Goal: Find specific page/section: Find specific page/section

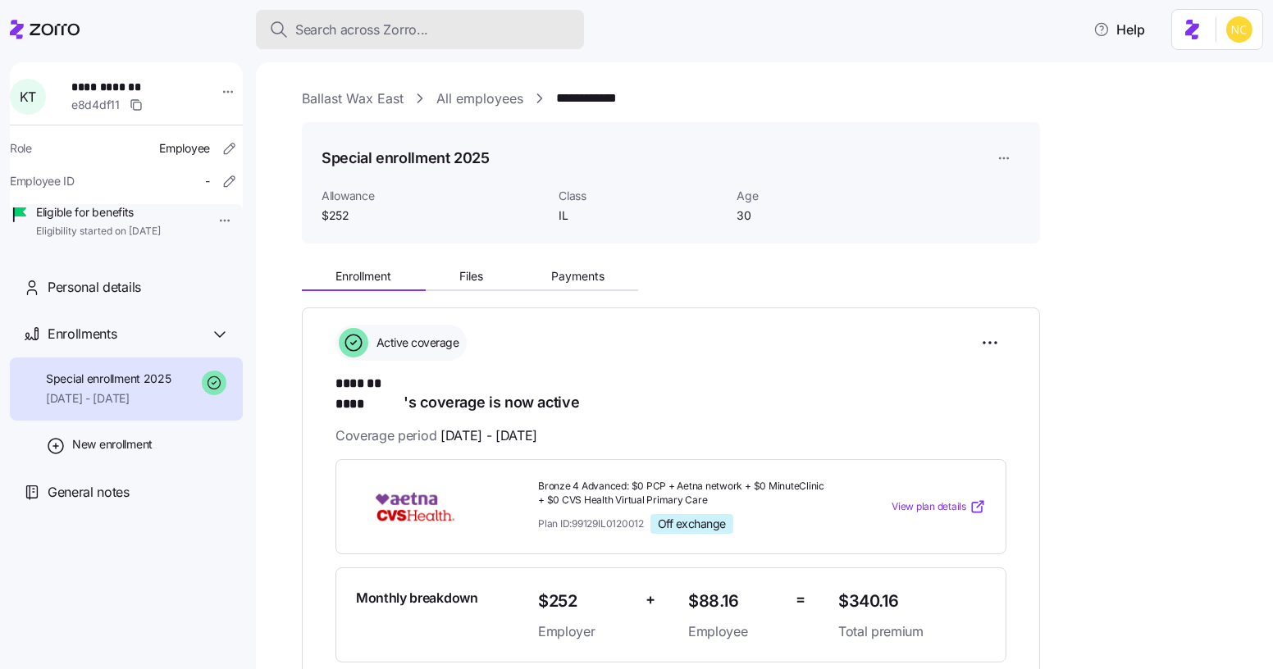
click at [412, 18] on button "Search across Zorro..." at bounding box center [420, 29] width 328 height 39
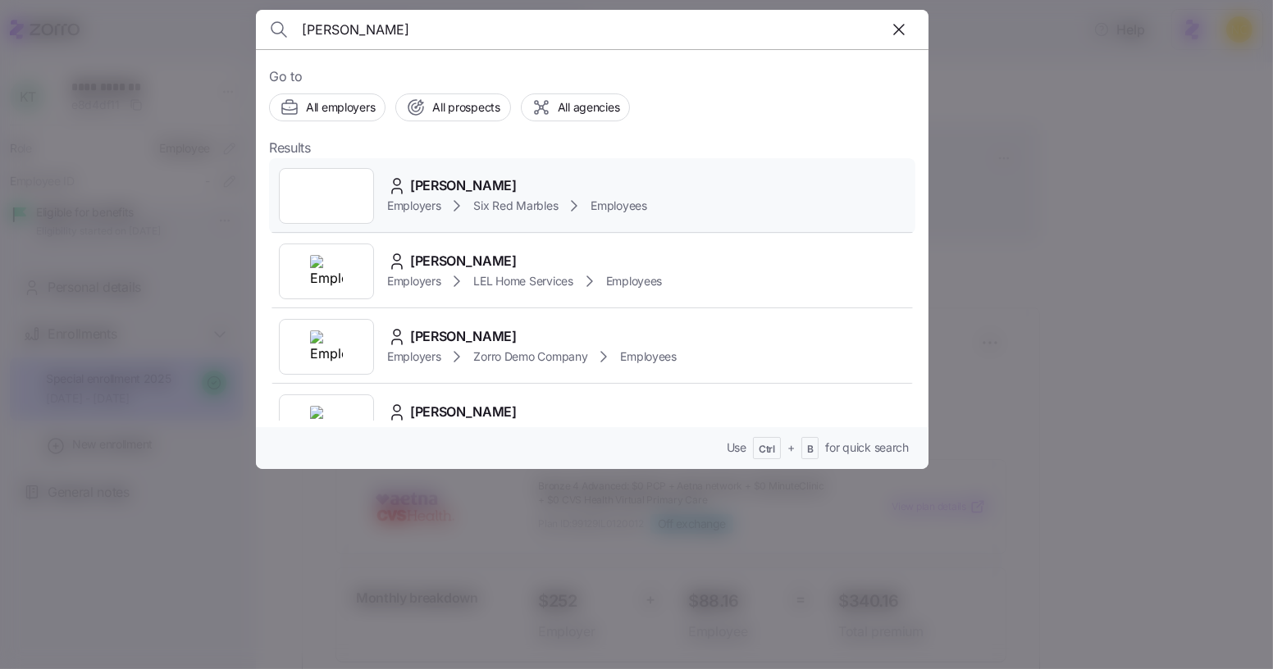
type input "[PERSON_NAME]"
click at [421, 158] on div "[PERSON_NAME] Employers Six Red Marbles Employees" at bounding box center [592, 195] width 646 height 75
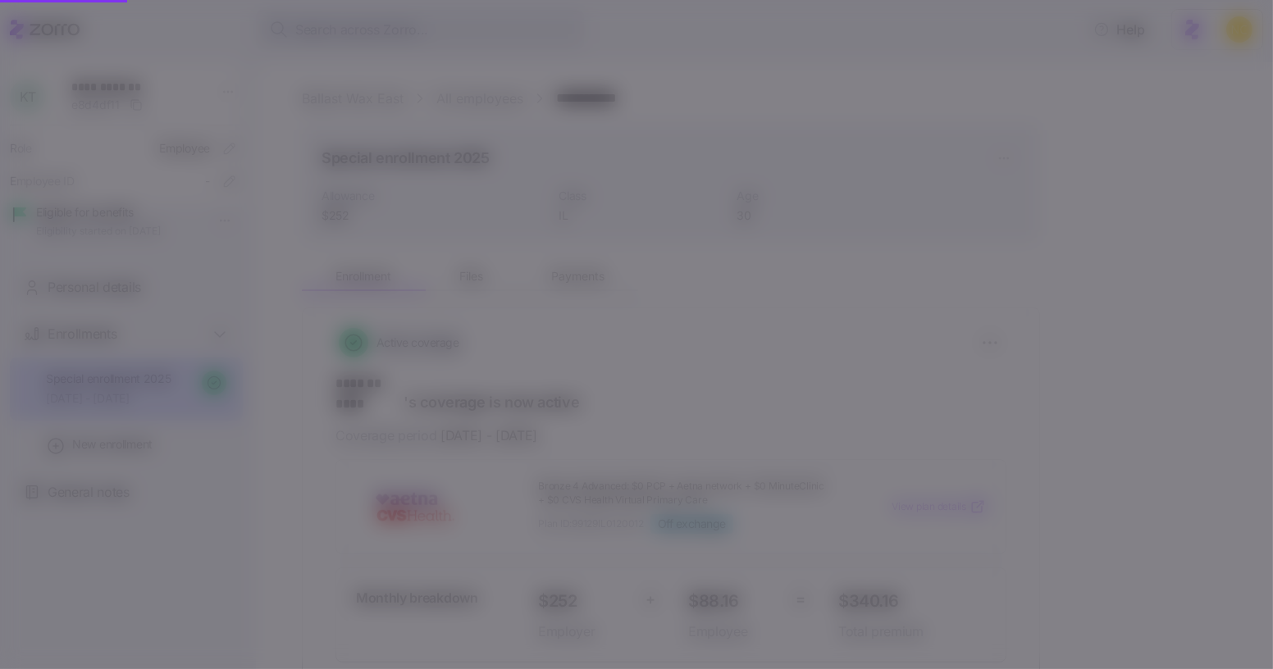
click at [436, 171] on div "[PERSON_NAME] Employers Six Red Marbles Employees" at bounding box center [592, 195] width 646 height 75
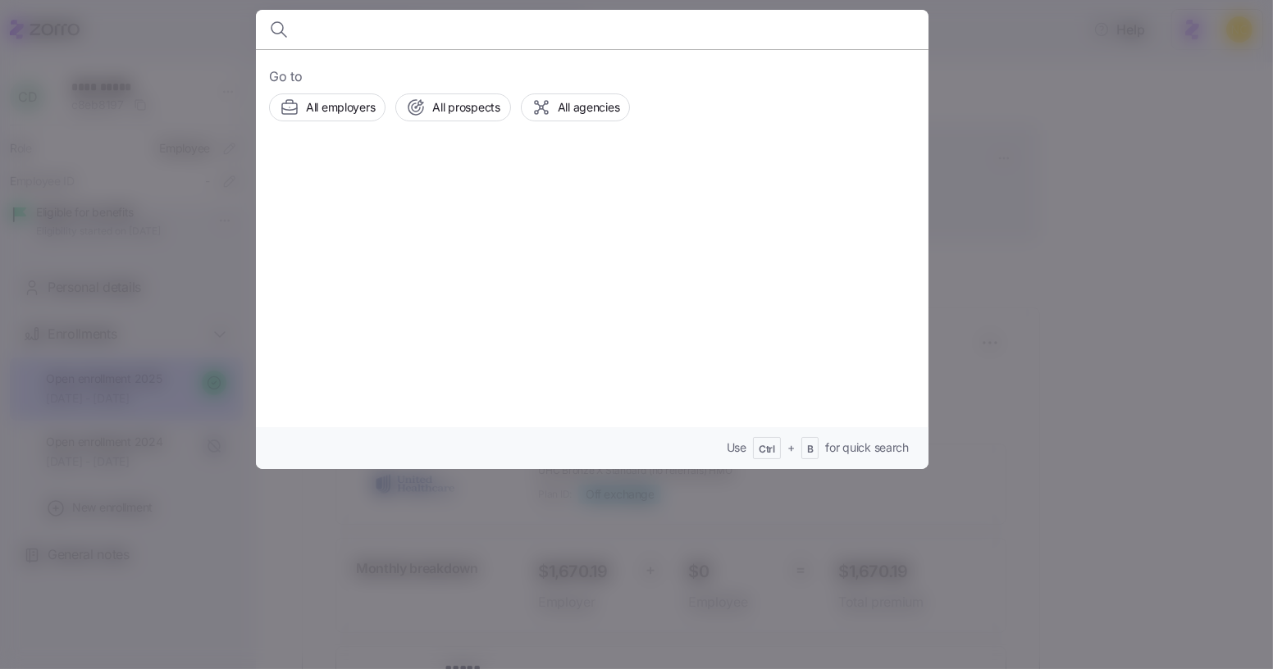
click at [235, 71] on div at bounding box center [636, 334] width 1273 height 669
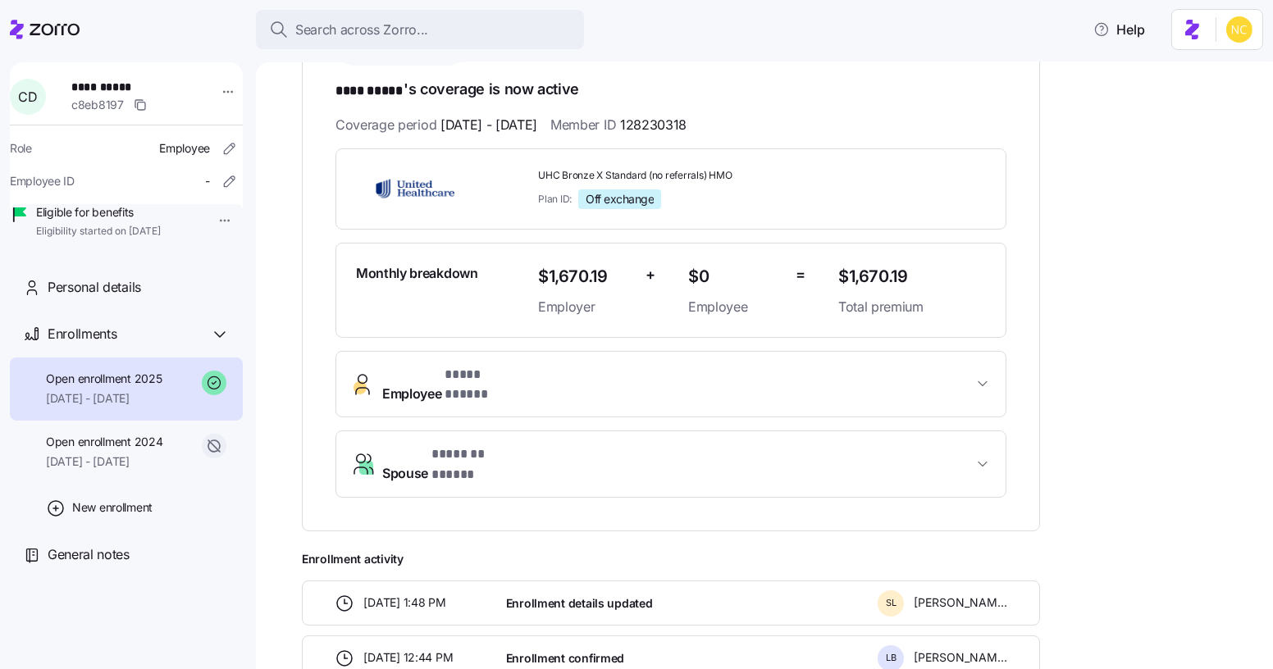
scroll to position [298, 0]
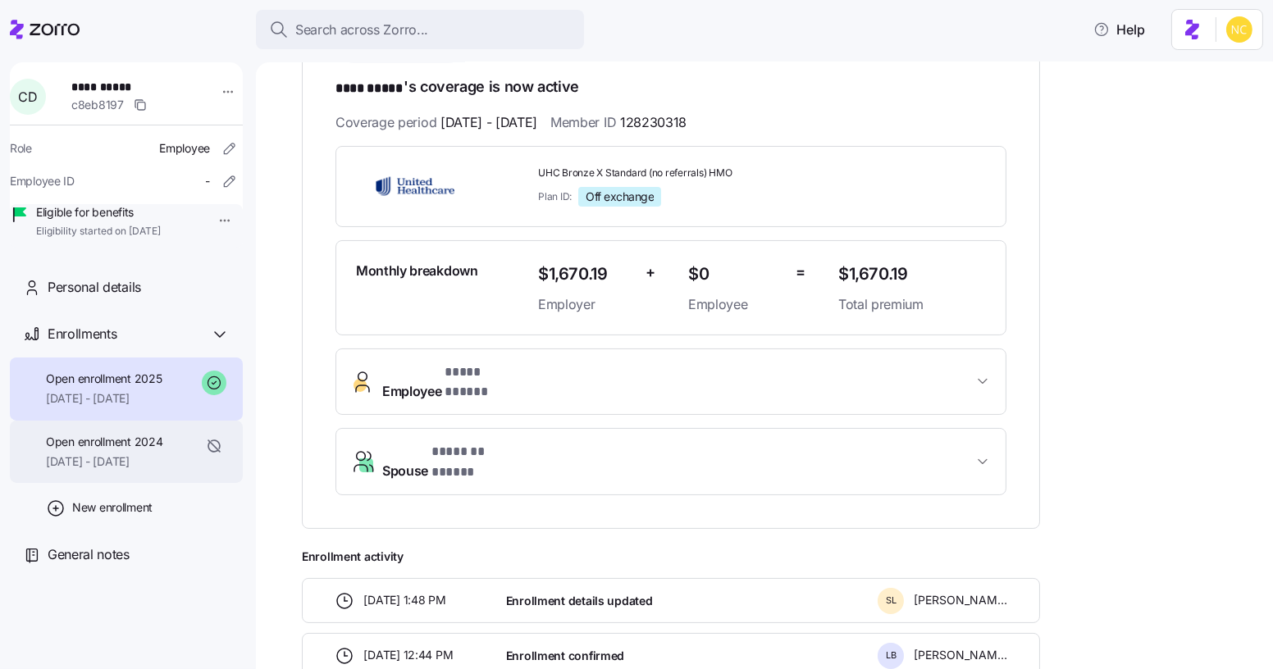
click at [144, 450] on span "Open enrollment 2024" at bounding box center [104, 442] width 116 height 16
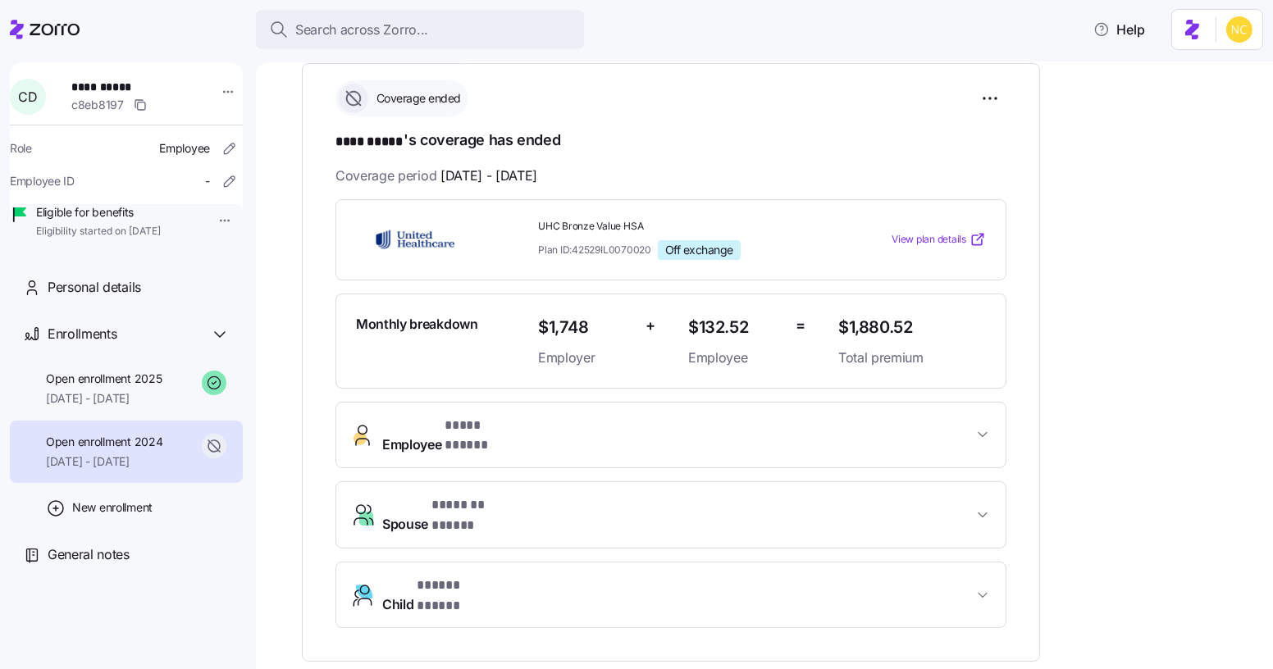
scroll to position [290, 0]
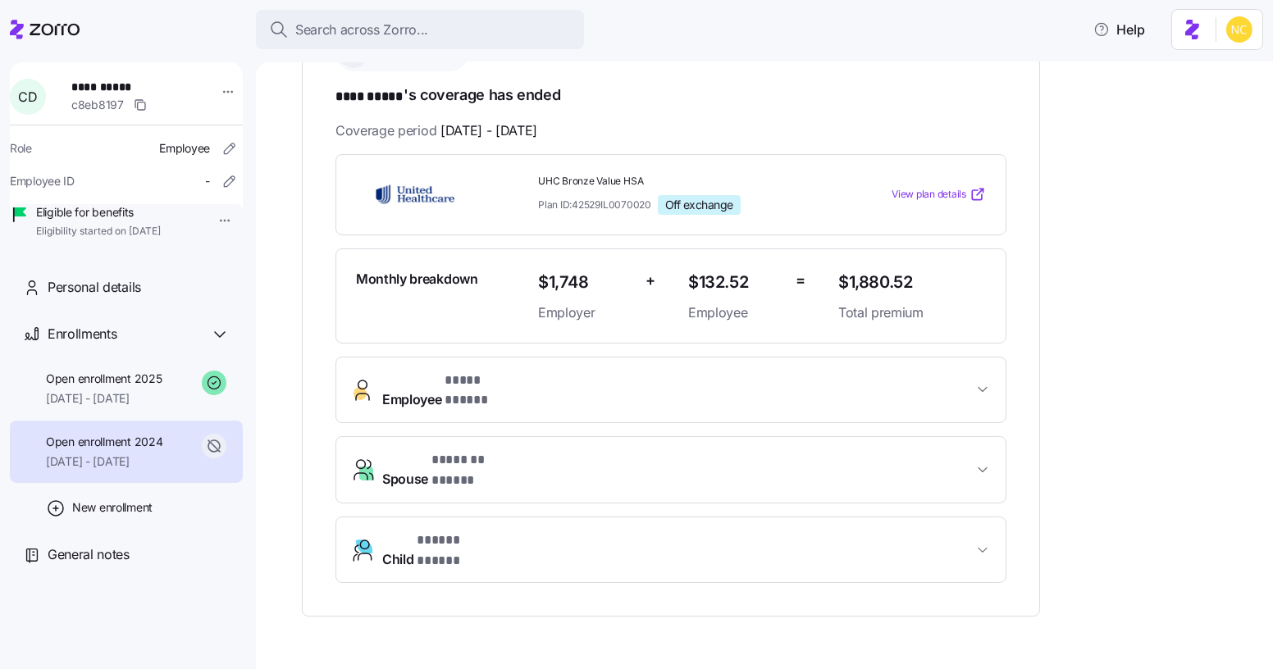
click at [175, 409] on div "Open enrollment 2025 [DATE] - [DATE]" at bounding box center [126, 389] width 233 height 63
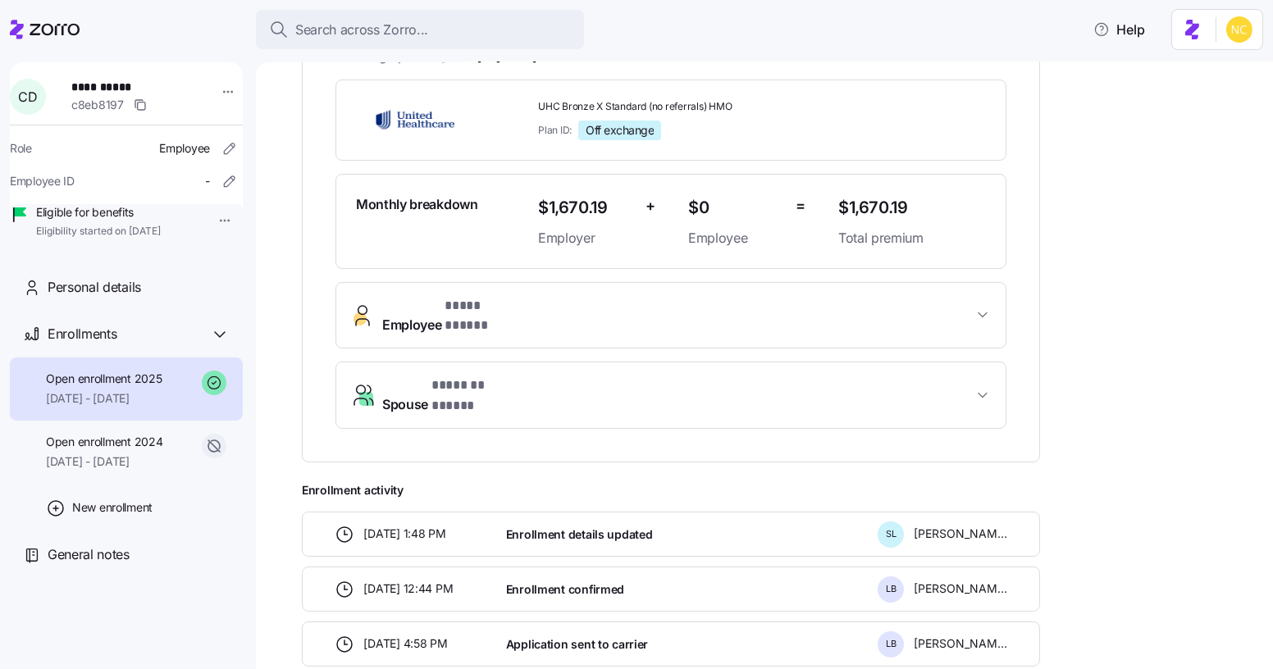
scroll to position [141, 0]
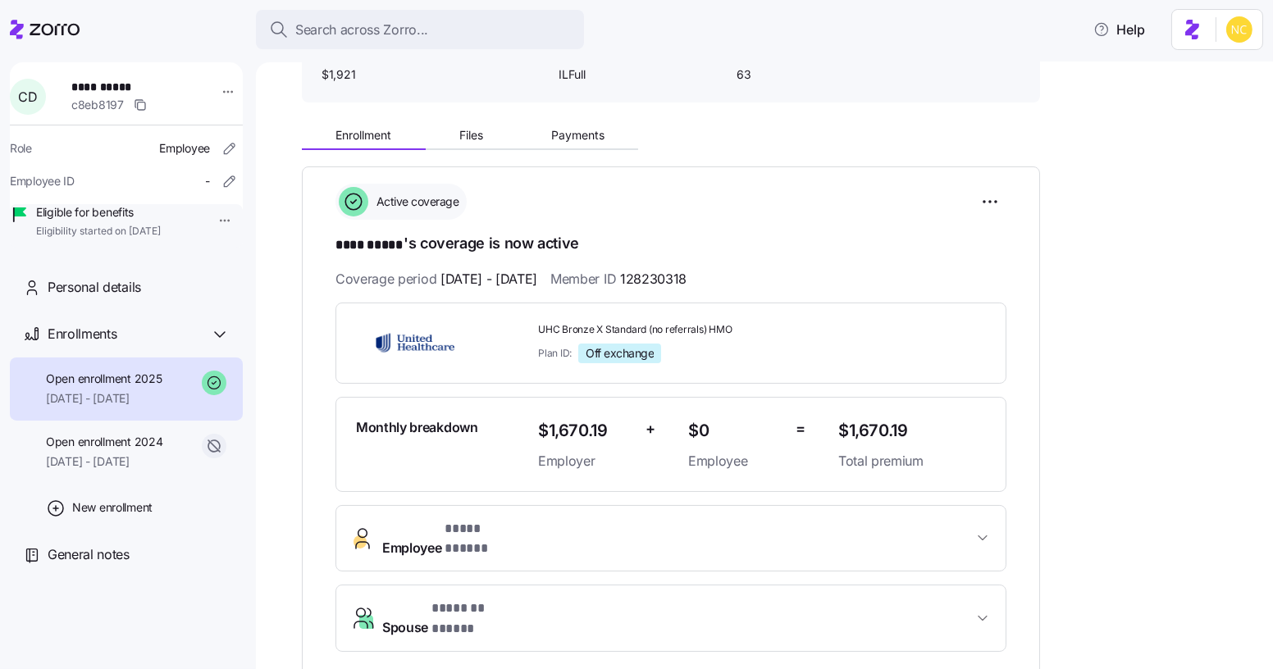
click at [156, 450] on span "Open enrollment 2024" at bounding box center [104, 442] width 116 height 16
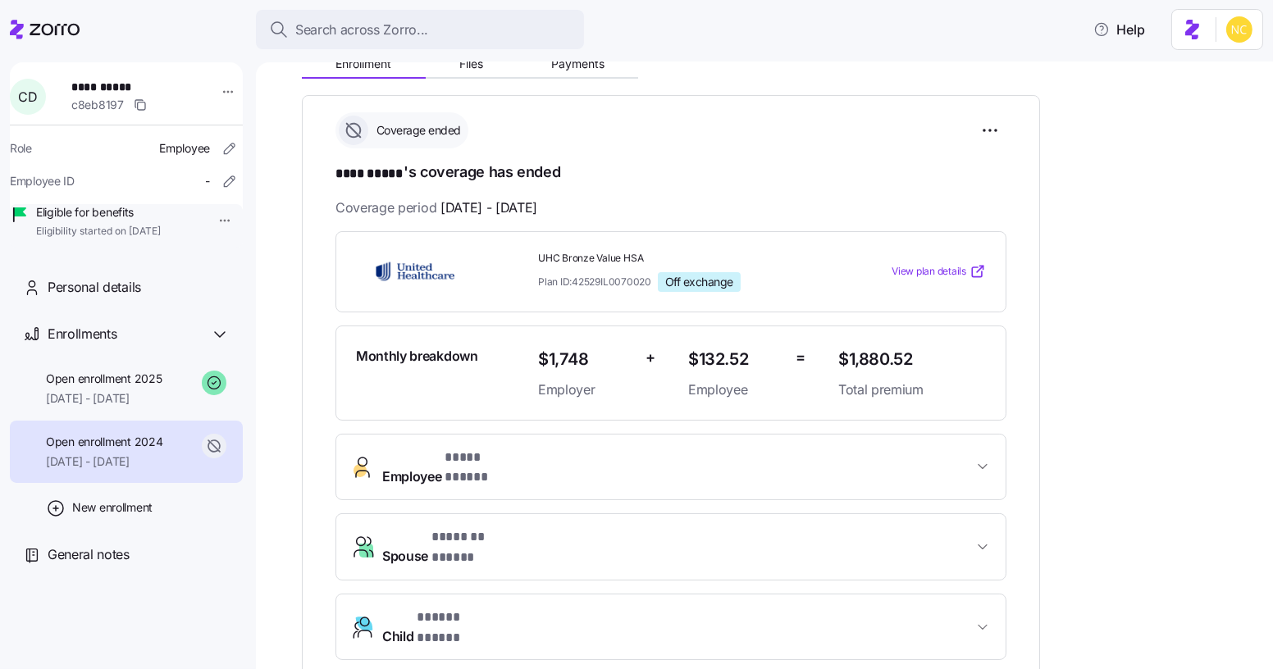
scroll to position [290, 0]
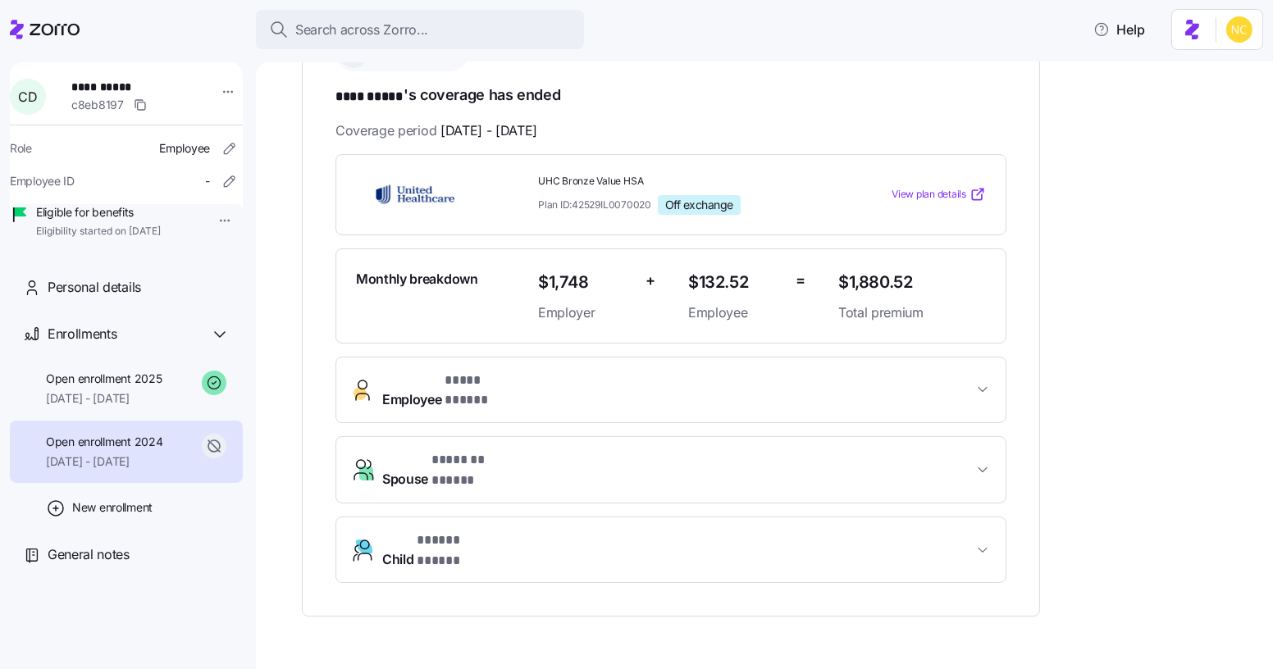
click at [582, 531] on span "Child * ***** ***** *" at bounding box center [677, 550] width 591 height 39
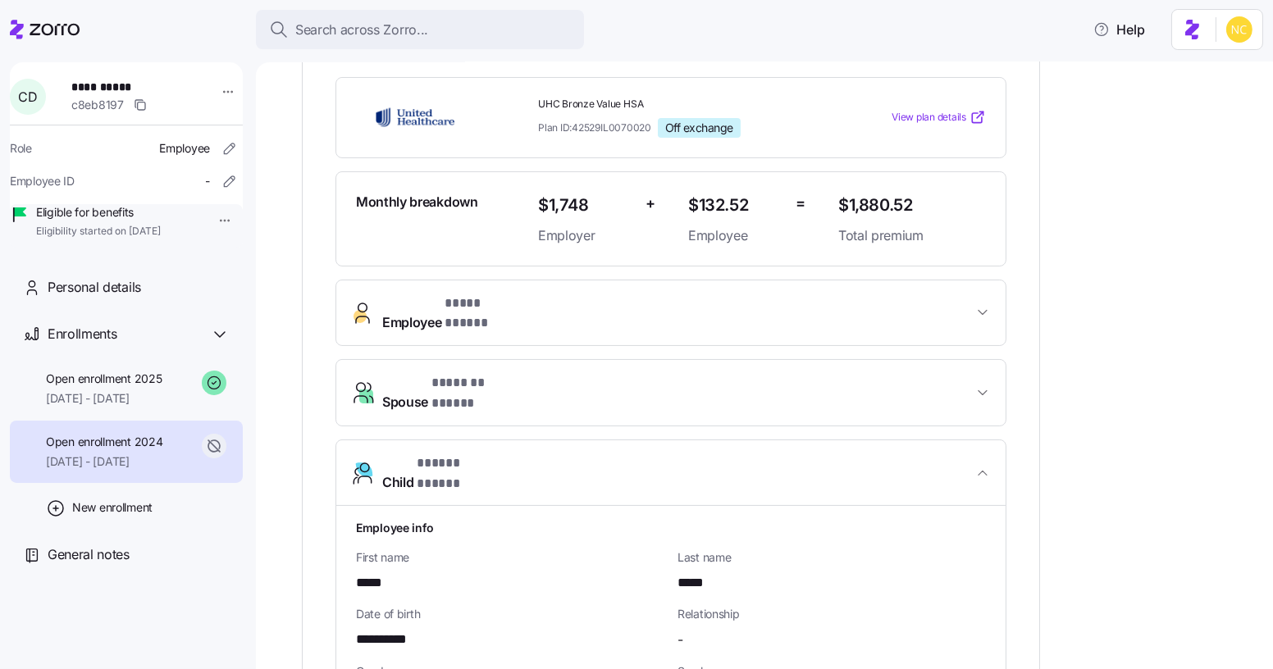
scroll to position [514, 0]
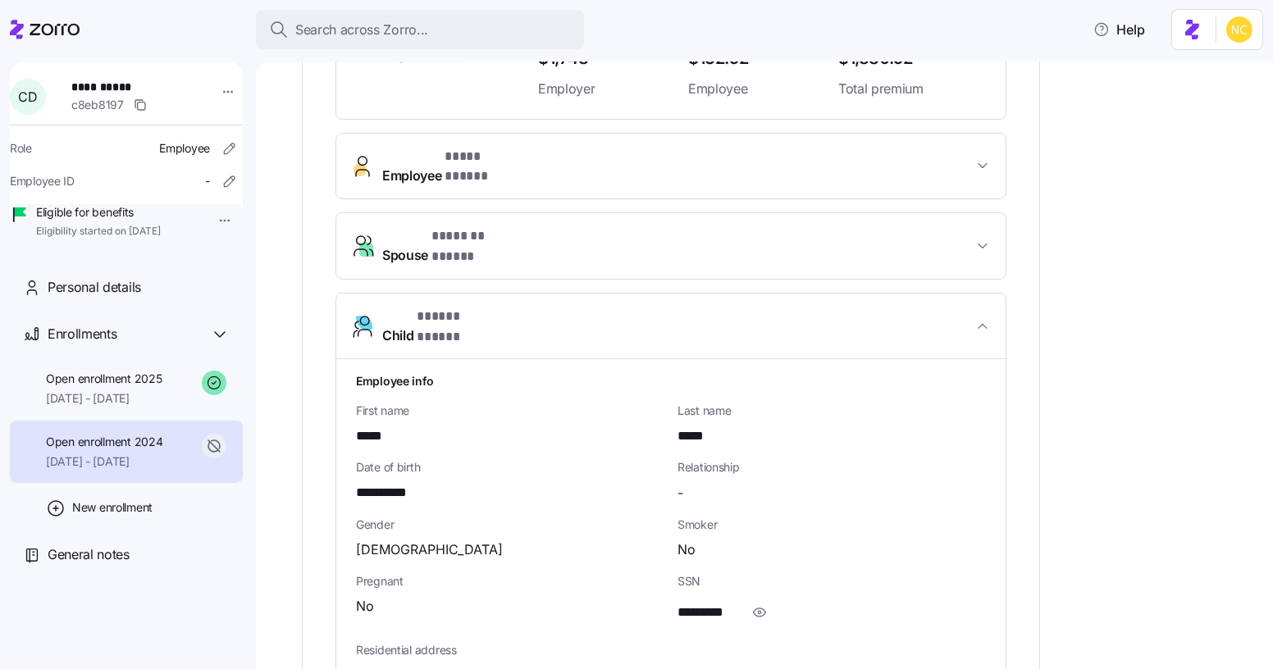
click at [580, 307] on span "Child * ***** ***** *" at bounding box center [677, 326] width 591 height 39
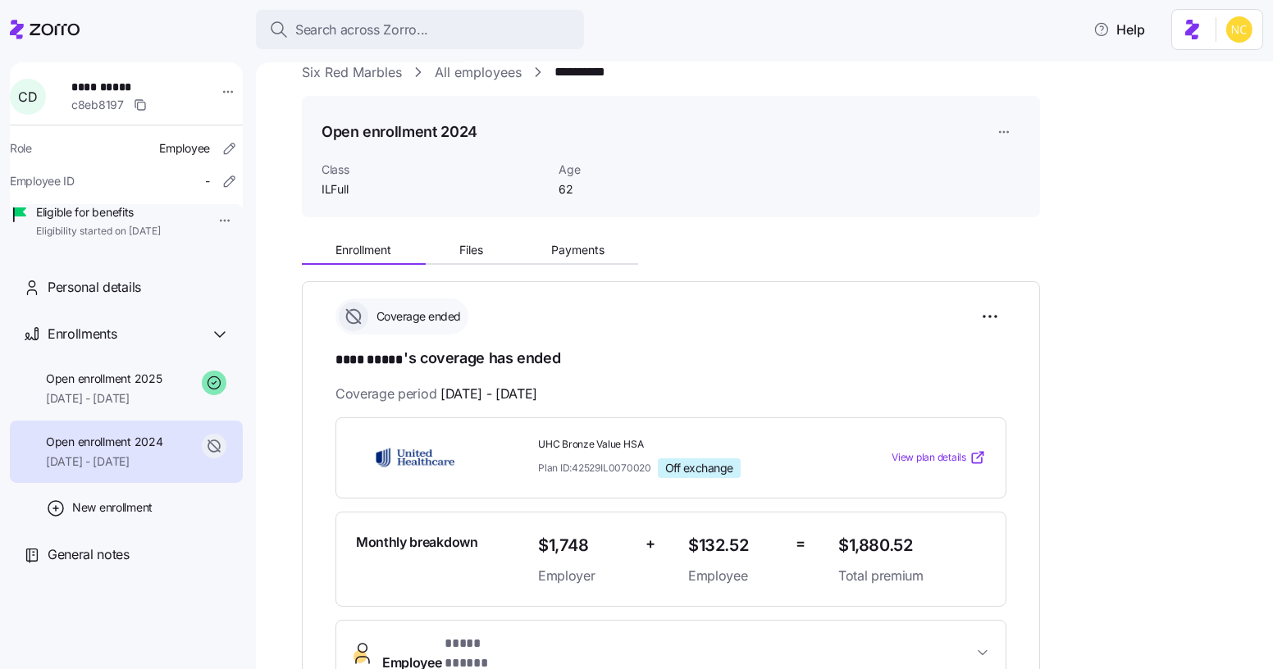
scroll to position [0, 0]
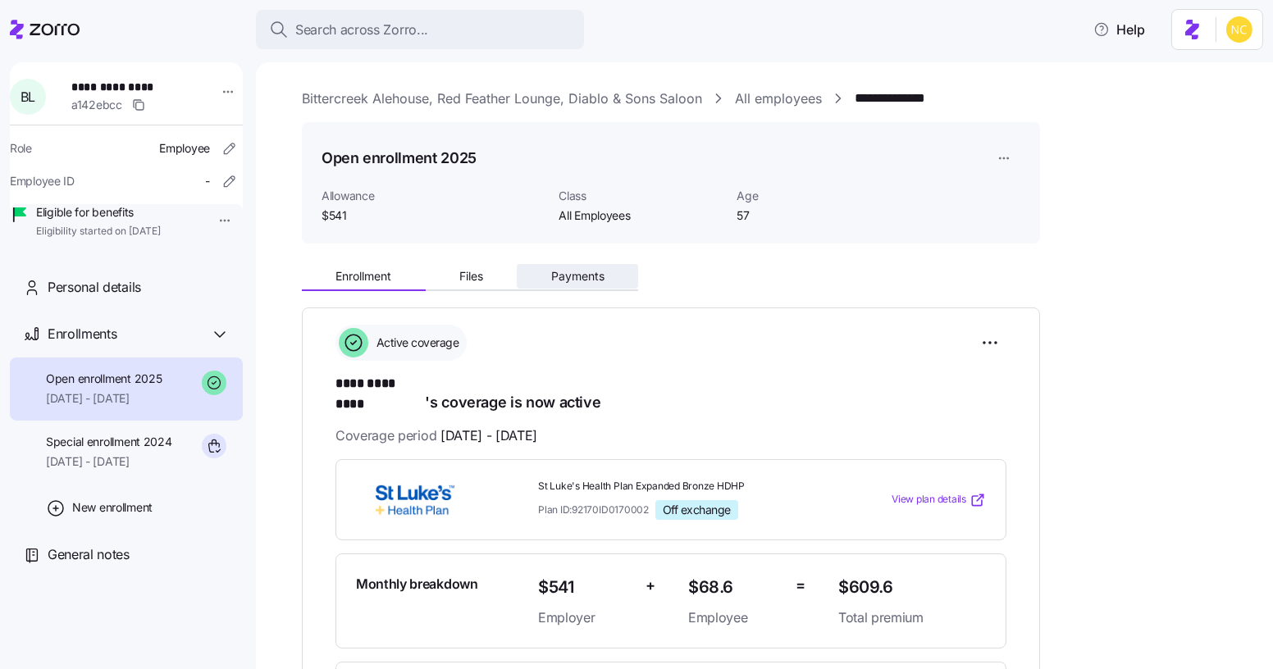
click at [589, 267] on button "Payments" at bounding box center [577, 276] width 121 height 25
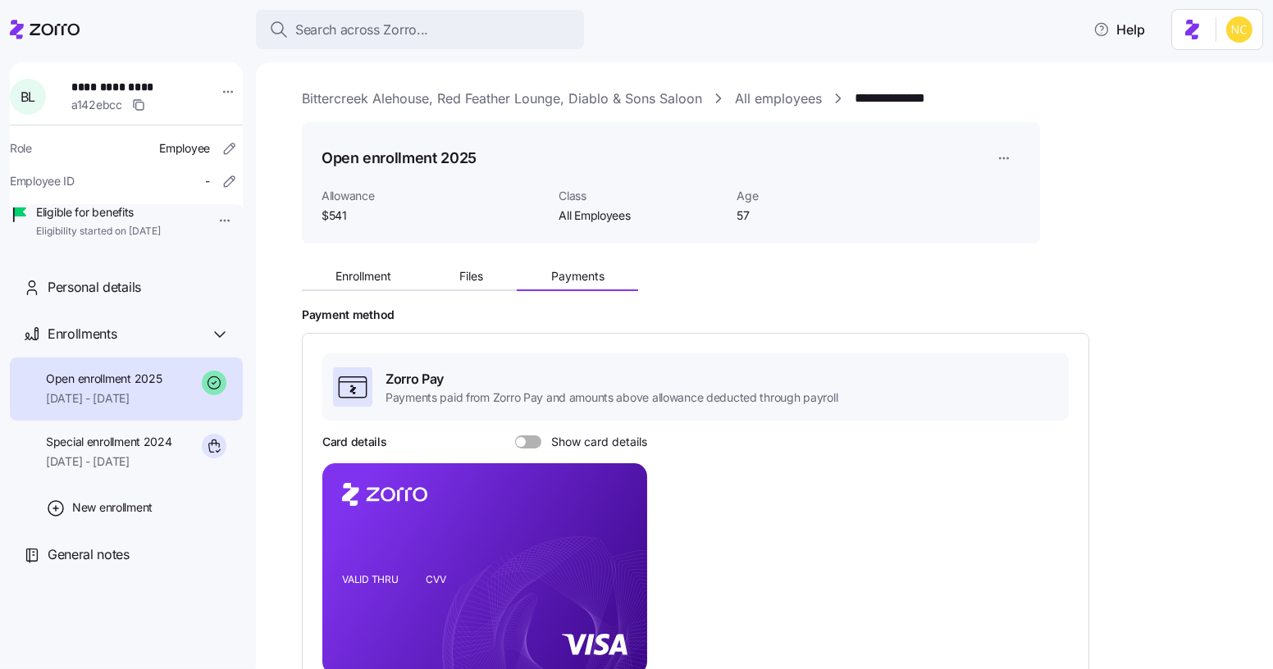
click at [372, 258] on div "Enrollment Files Payments" at bounding box center [671, 274] width 738 height 34
click at [377, 272] on span "Enrollment" at bounding box center [364, 276] width 56 height 11
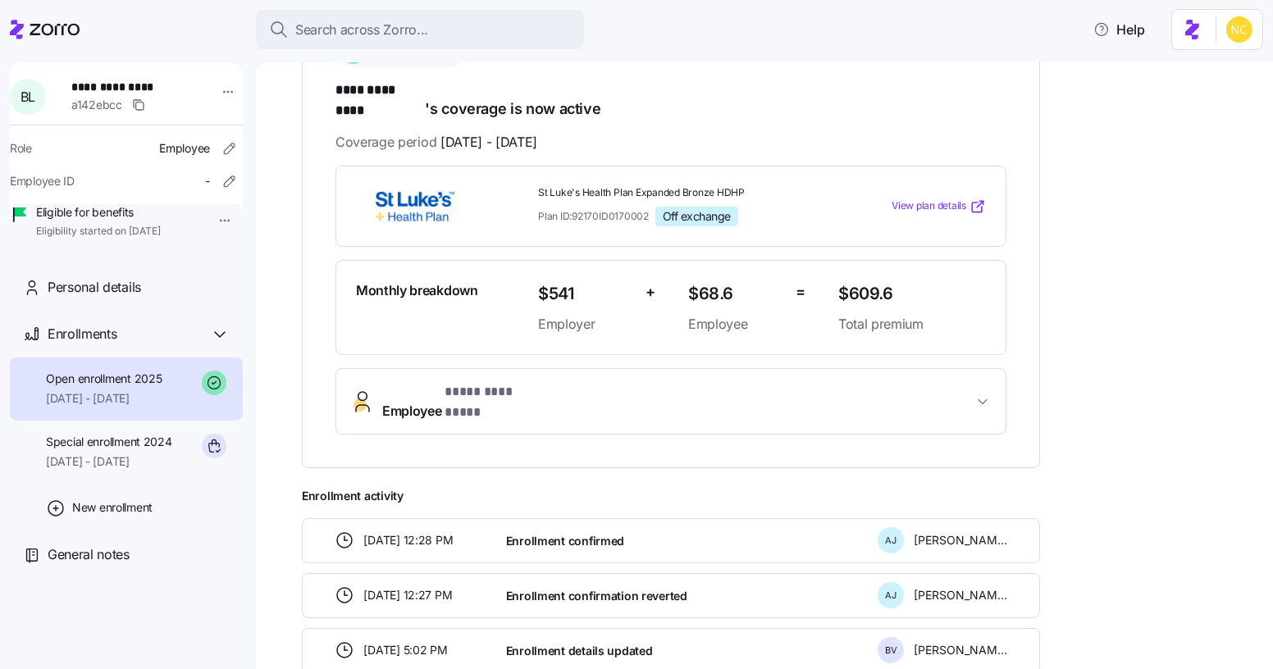
scroll to position [372, 0]
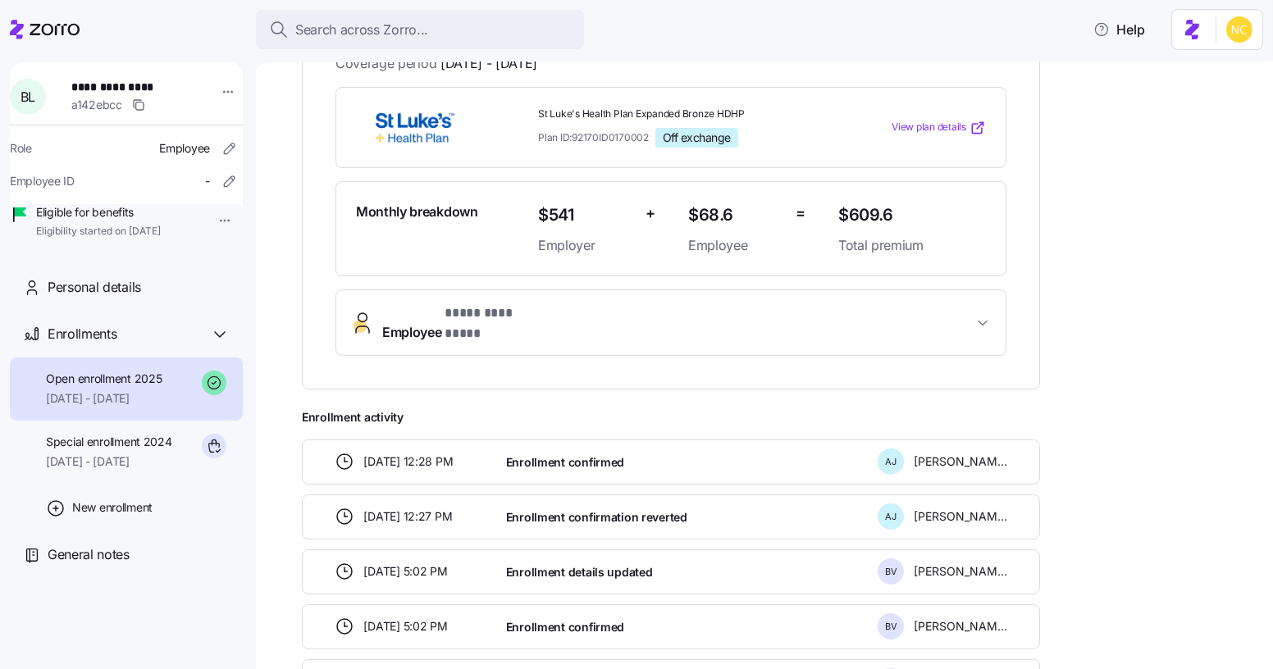
click at [590, 318] on button "Employee * **** ********* *" at bounding box center [670, 323] width 669 height 66
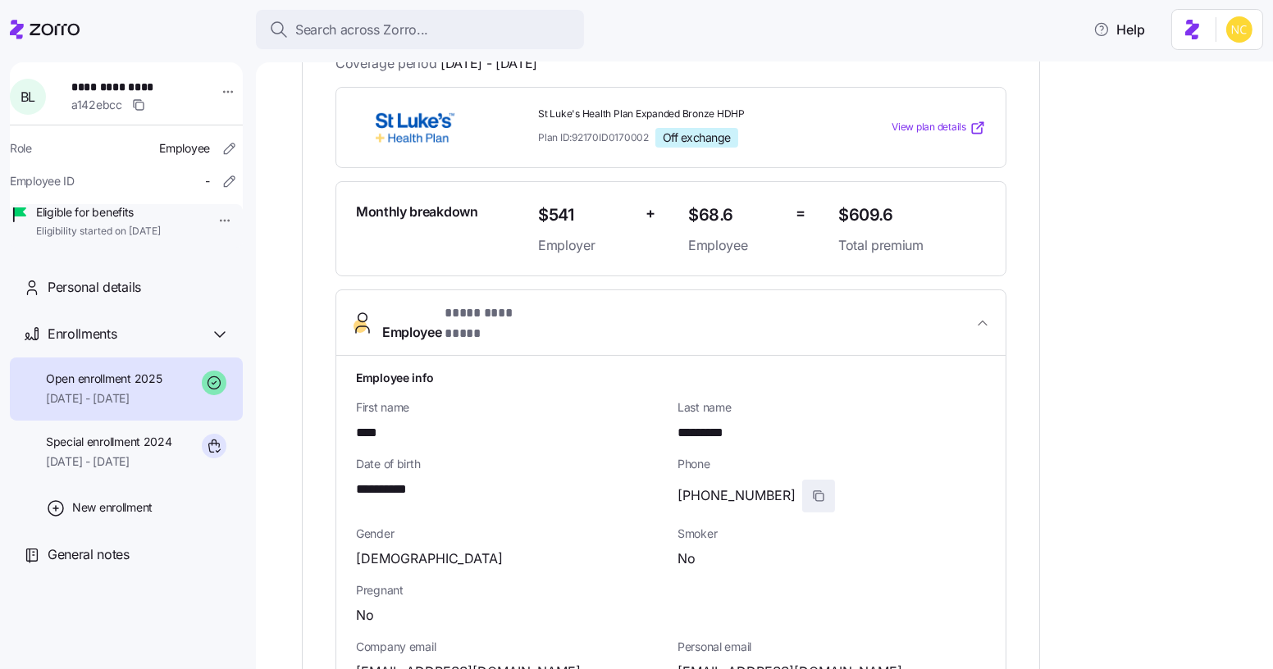
click at [803, 481] on span "button" at bounding box center [818, 496] width 31 height 31
click at [812, 490] on icon "button" at bounding box center [818, 496] width 13 height 13
